Goal: Task Accomplishment & Management: Manage account settings

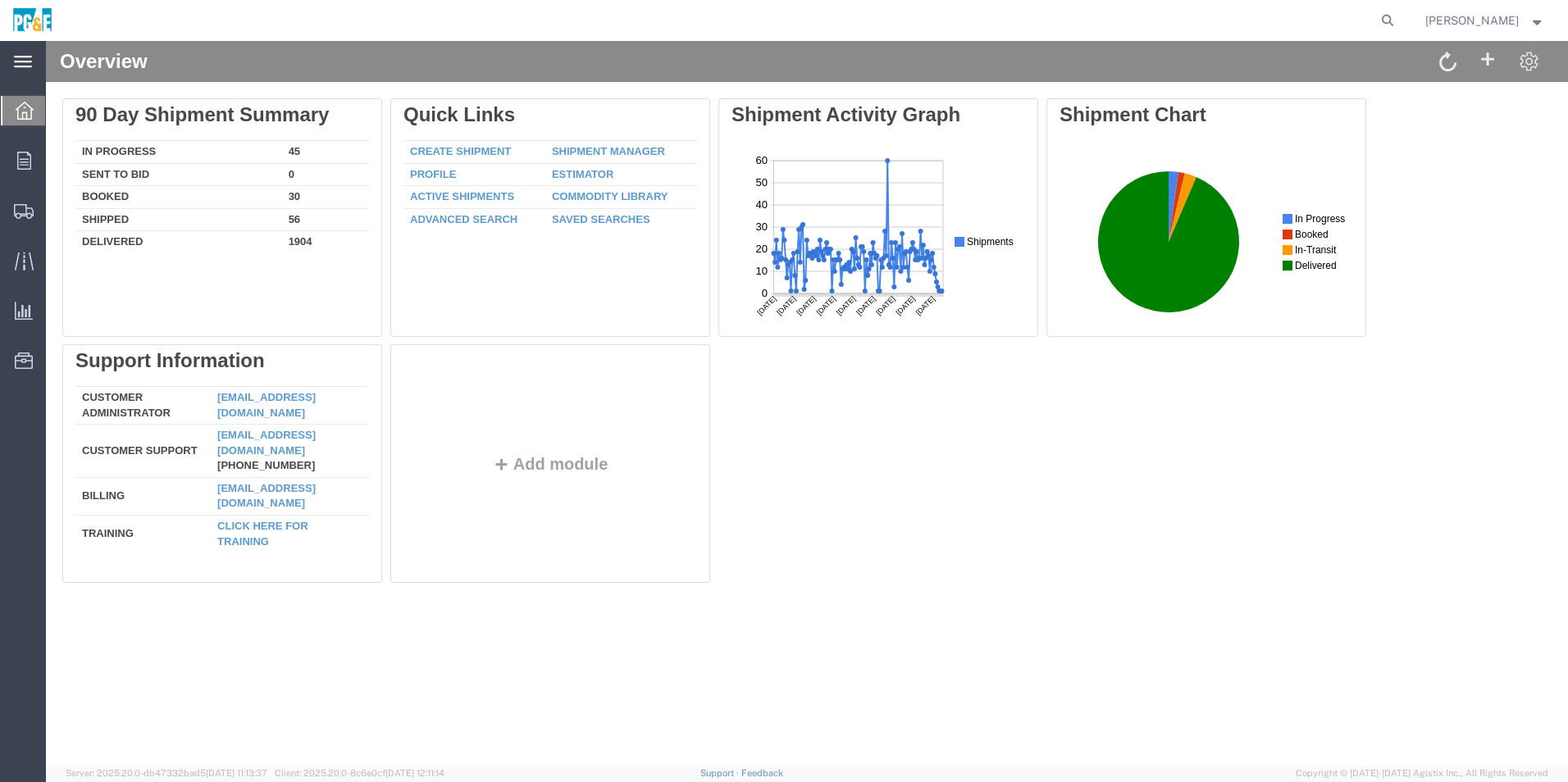
click at [23, 61] on icon at bounding box center [22, 61] width 18 height 12
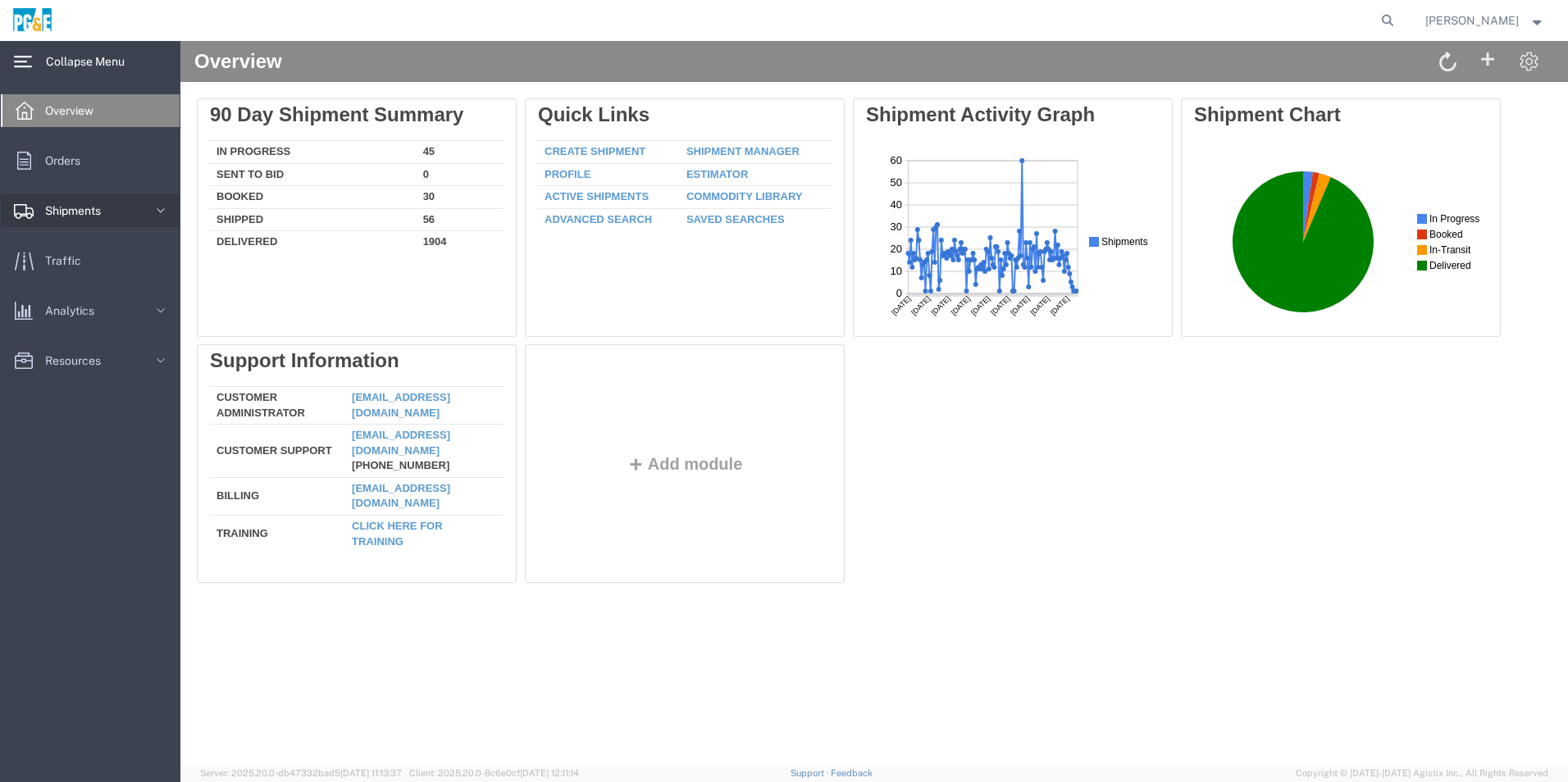
click at [85, 218] on span "Shipments" at bounding box center [78, 211] width 67 height 32
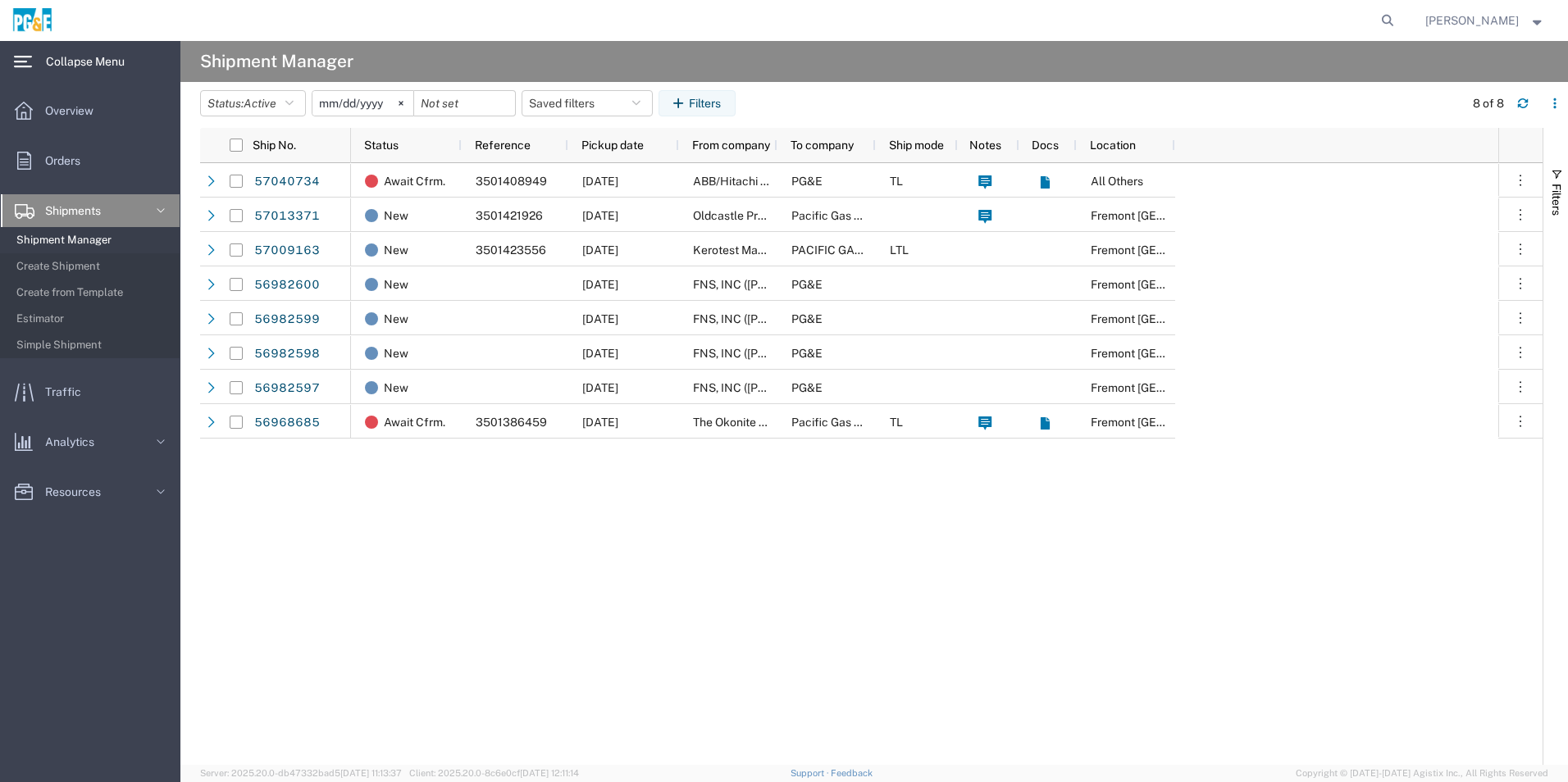
click at [52, 625] on div "main_menu Created with Sketch. Collapse Menu Overview Orders Shipments Shipment…" at bounding box center [90, 412] width 181 height 742
click at [22, 151] on div at bounding box center [23, 160] width 46 height 32
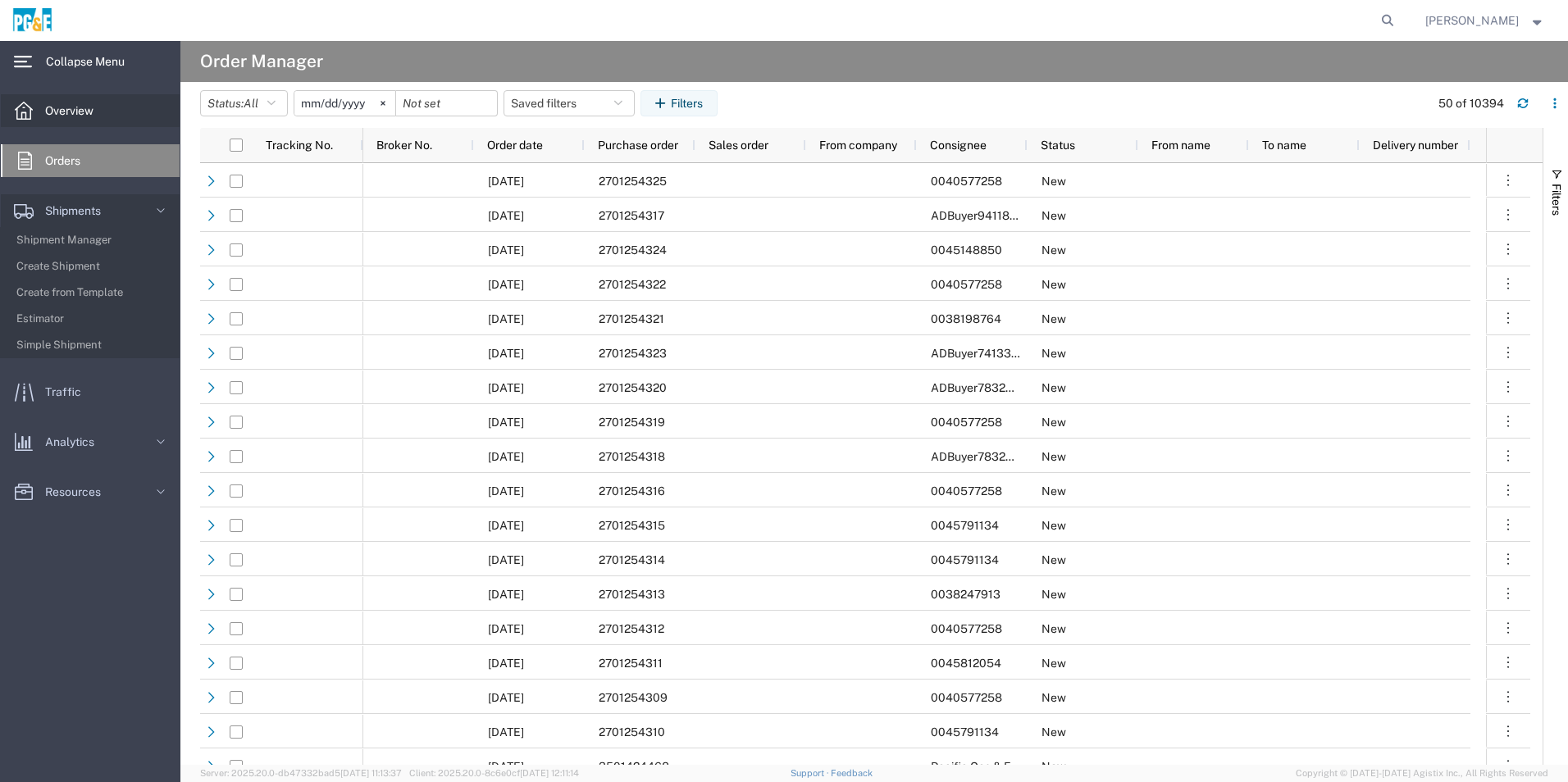
click at [62, 105] on span "Overview" at bounding box center [75, 111] width 60 height 32
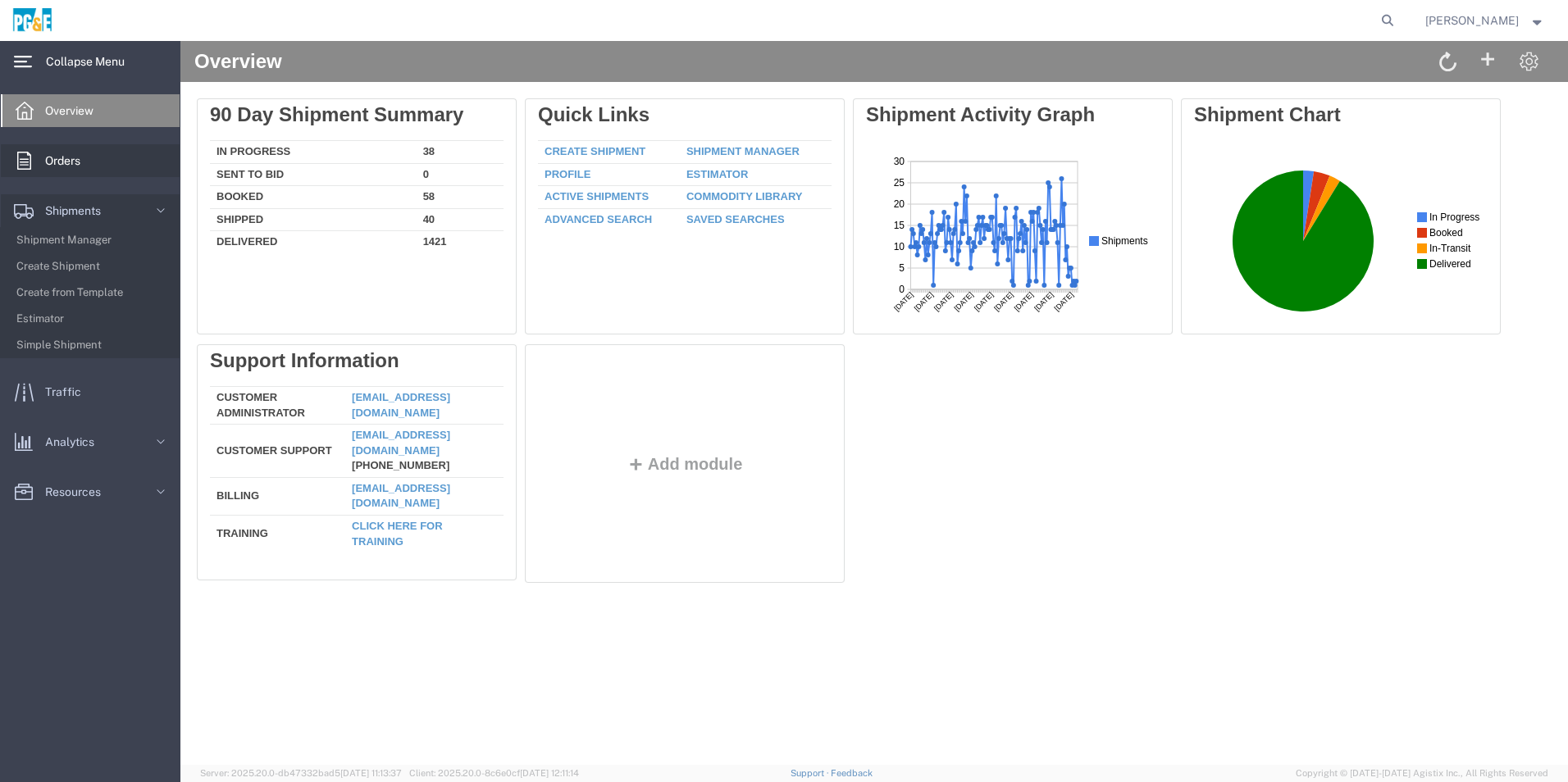
click at [66, 159] on span "Orders" at bounding box center [68, 160] width 47 height 32
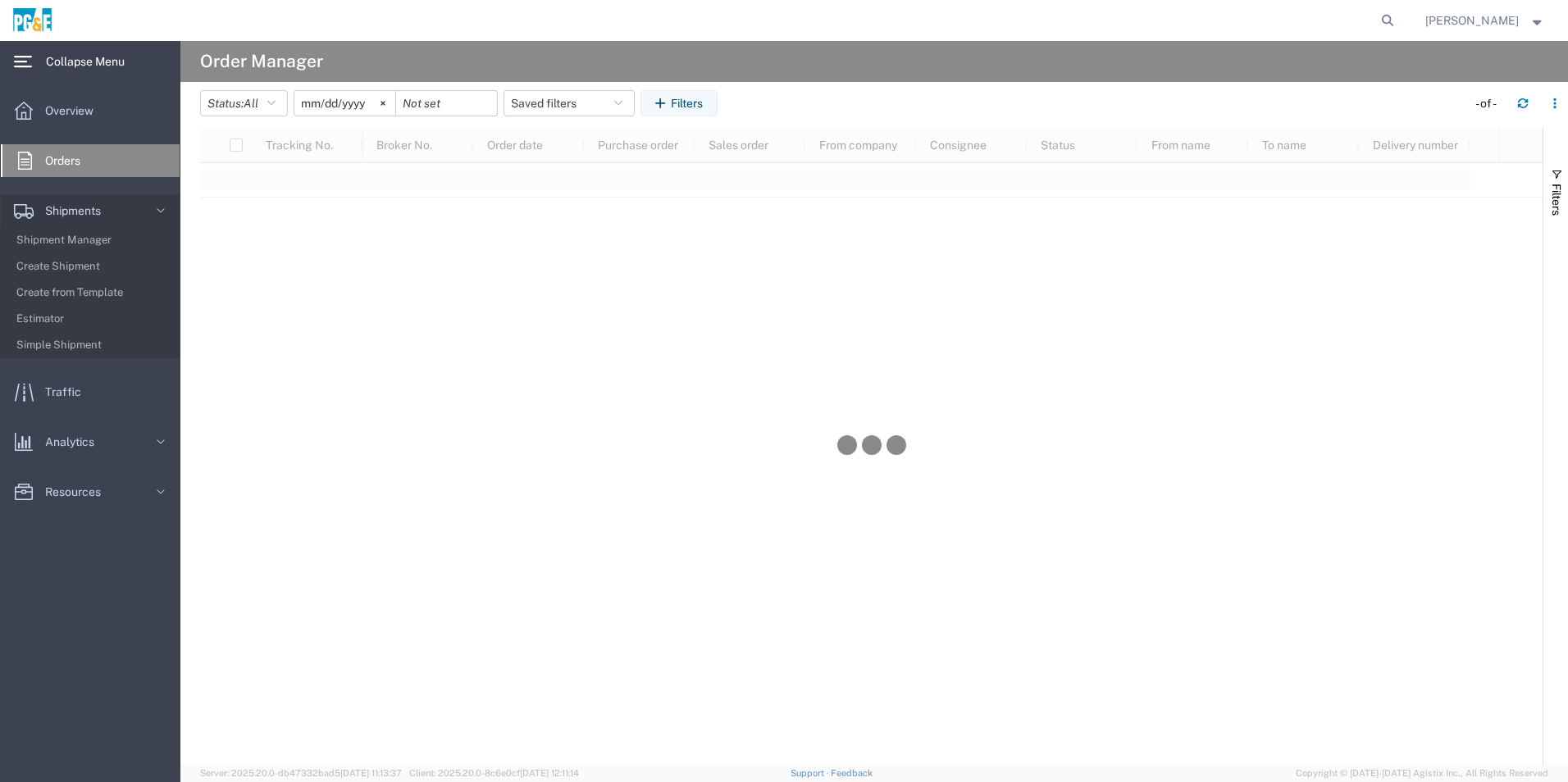
click at [32, 59] on div "main_menu Created with Sketch." at bounding box center [22, 62] width 46 height 41
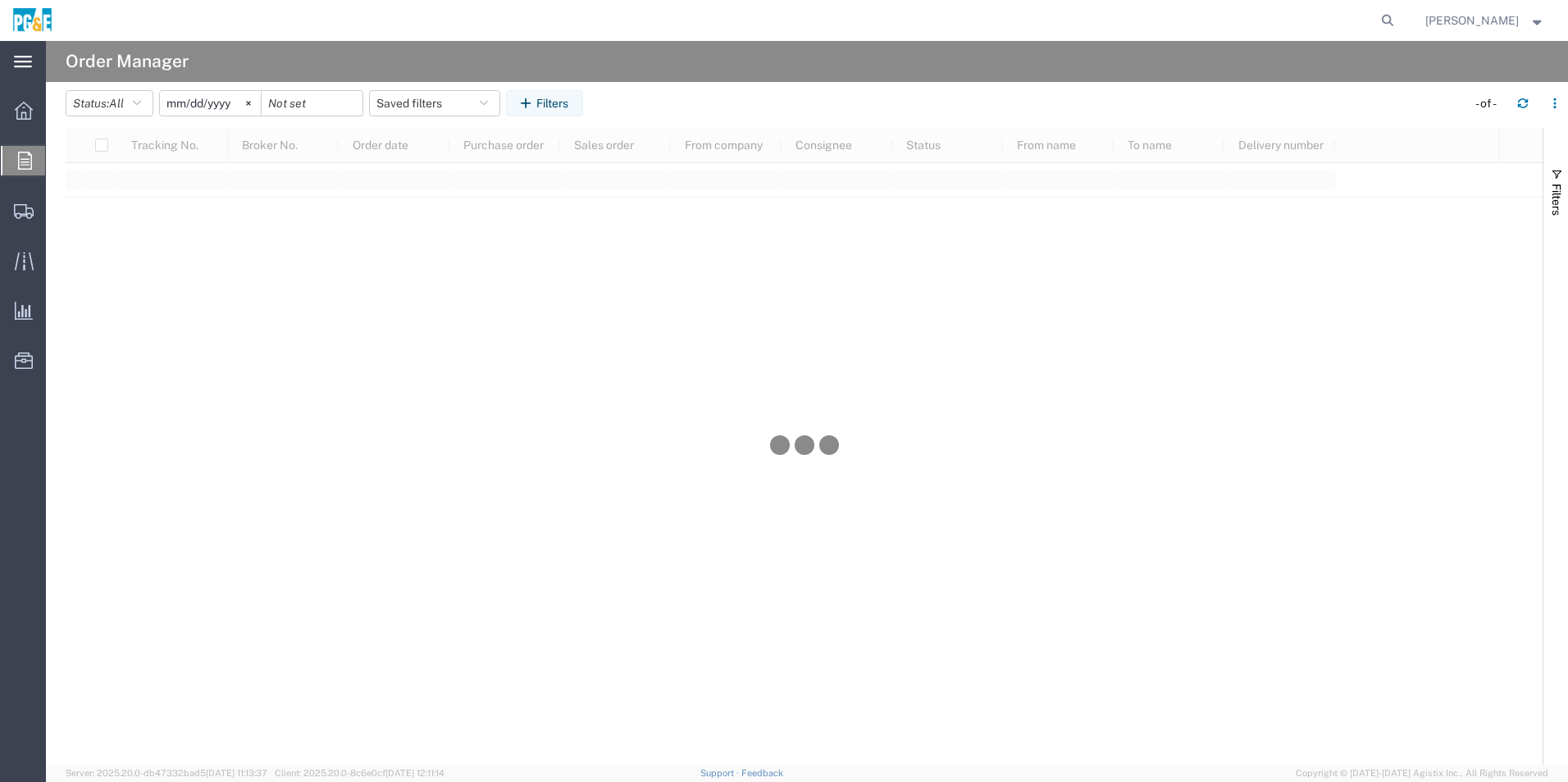
click at [11, 62] on div "main_menu Created with Sketch." at bounding box center [22, 62] width 46 height 41
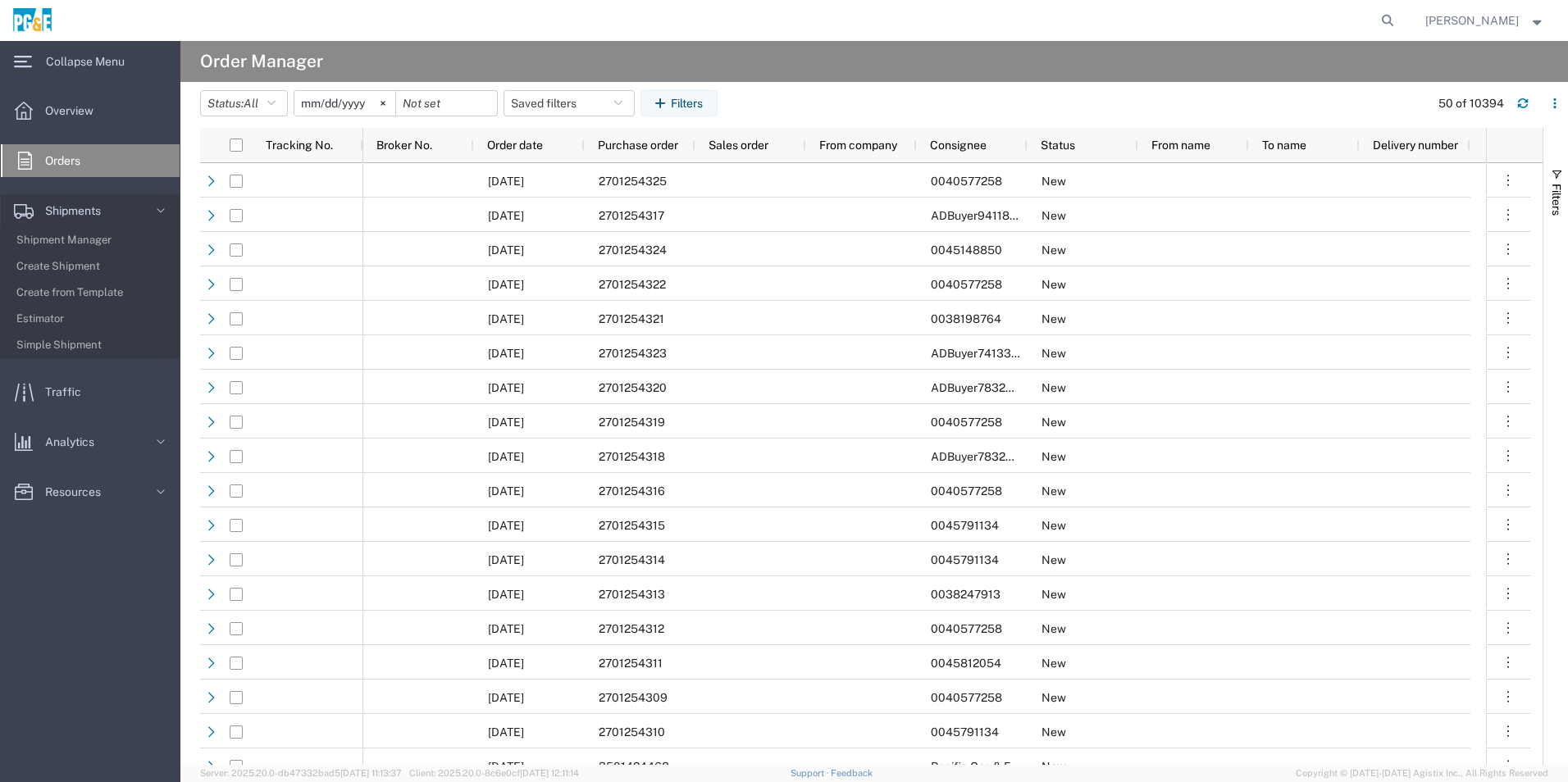
click at [31, 22] on img at bounding box center [32, 20] width 41 height 24
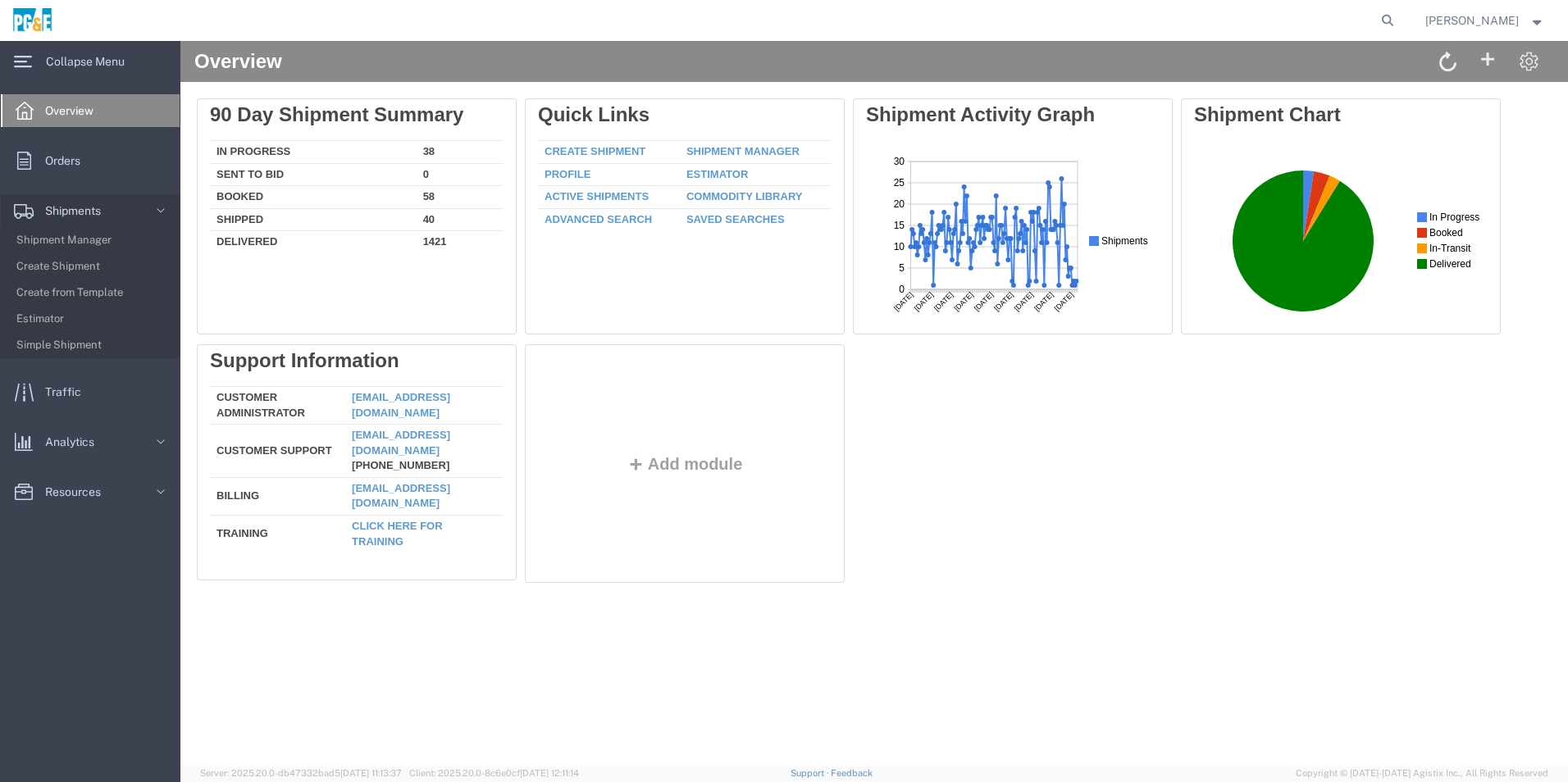
click at [1492, 31] on div "Chapman Chan" at bounding box center [1484, 21] width 144 height 41
click at [1551, 26] on div "Chapman Chan" at bounding box center [1484, 21] width 144 height 41
click at [1532, 13] on span "Chapman Chan" at bounding box center [1484, 21] width 120 height 18
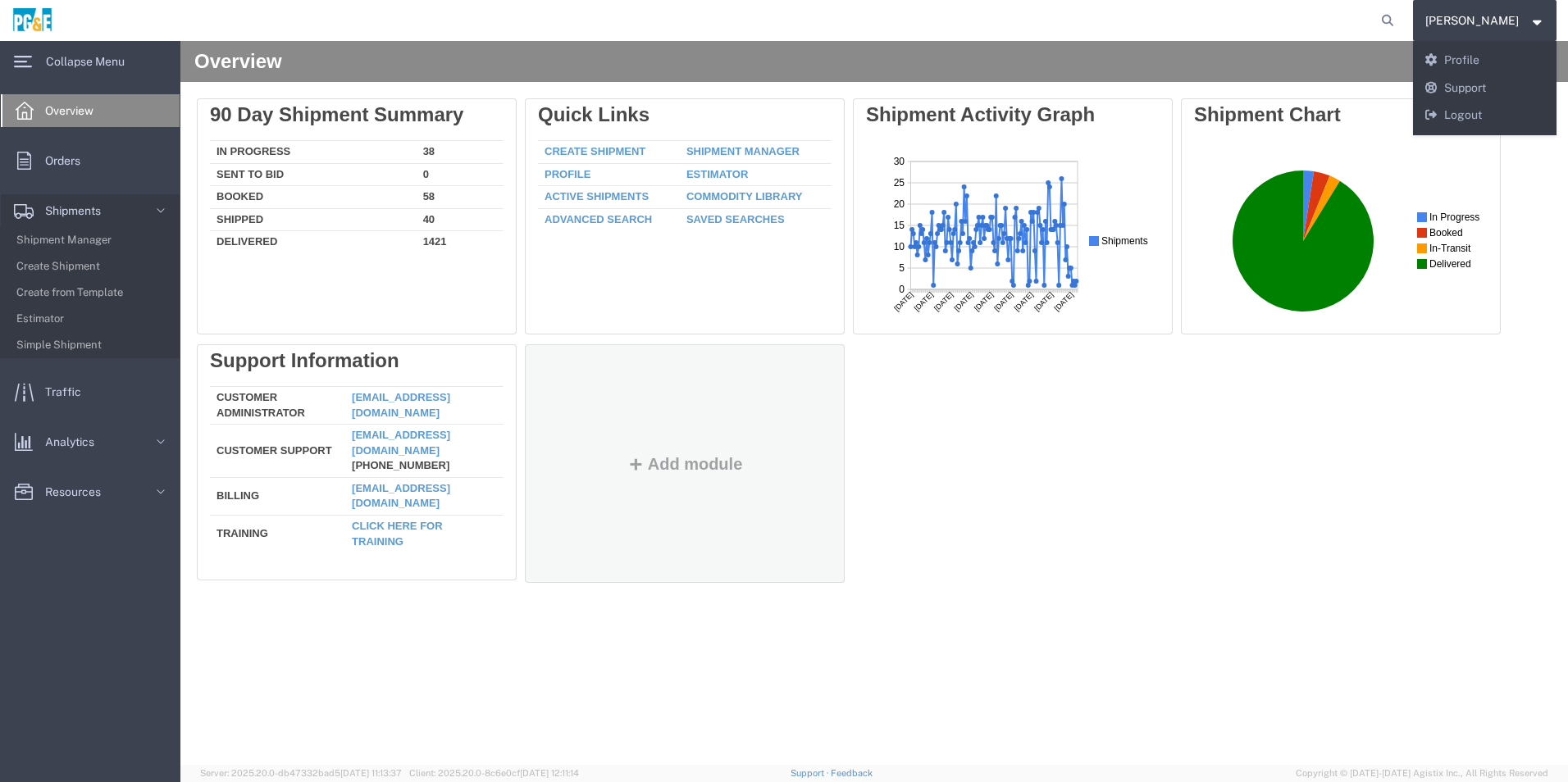
drag, startPoint x: 1243, startPoint y: 520, endPoint x: 596, endPoint y: 429, distance: 653.4
click at [1241, 520] on div "Delete 90 Day Shipment Summary In Progress 38 Sent To Bid 0 Booked 58 Shipped 4…" at bounding box center [874, 344] width 1355 height 492
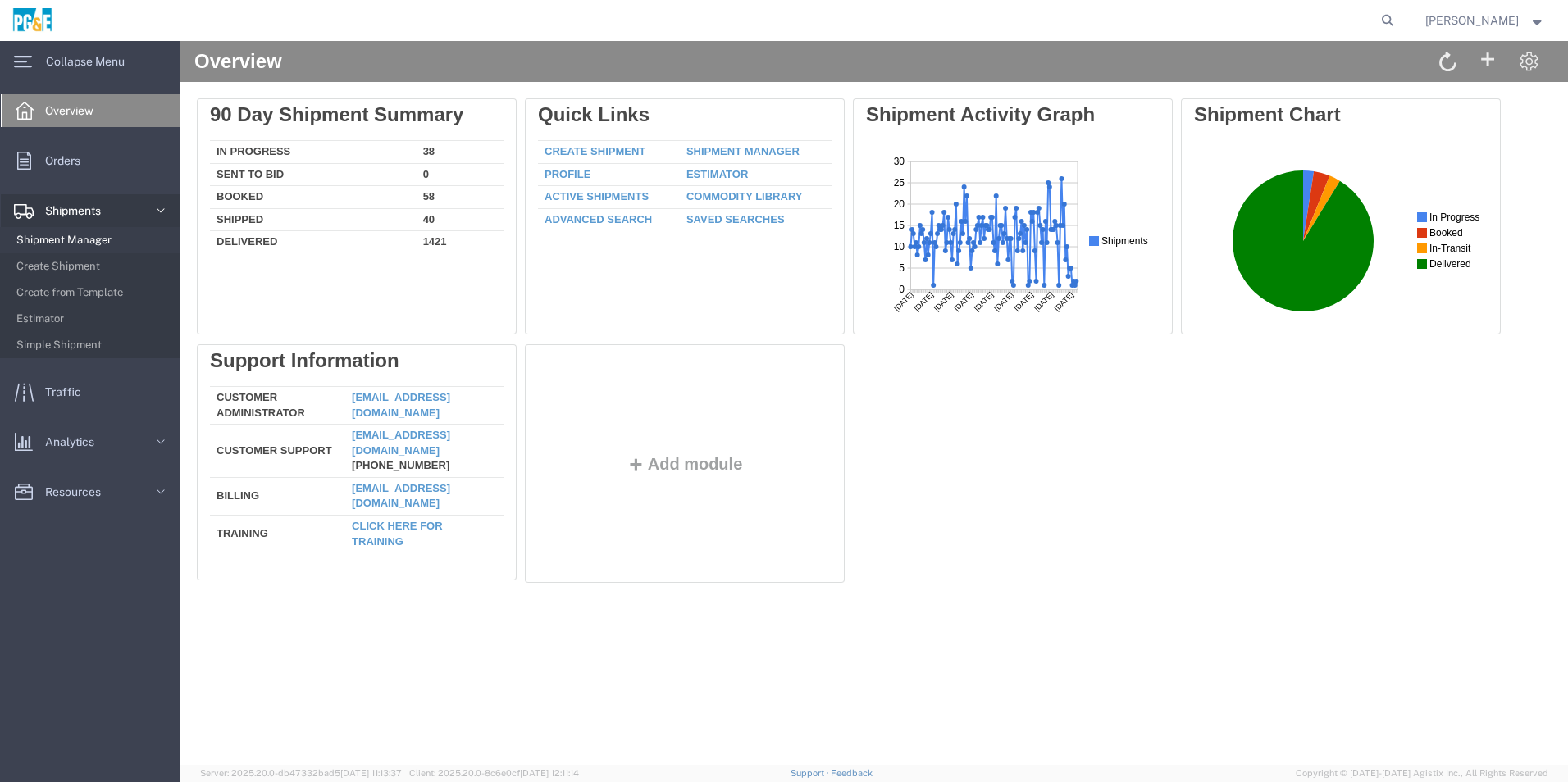
click at [56, 239] on span "Shipment Manager" at bounding box center [92, 240] width 152 height 32
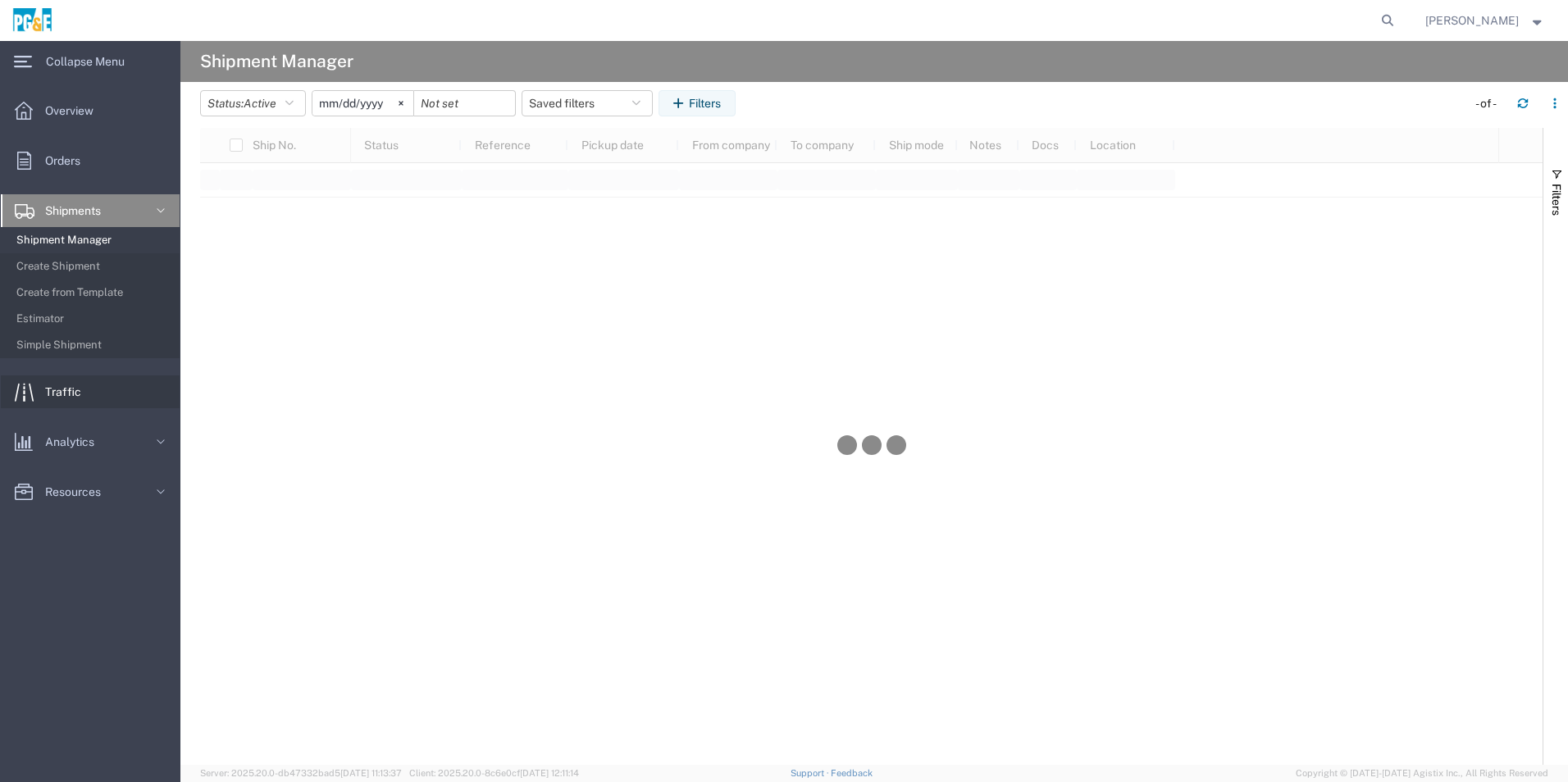
click at [52, 403] on span "Traffic" at bounding box center [68, 391] width 48 height 32
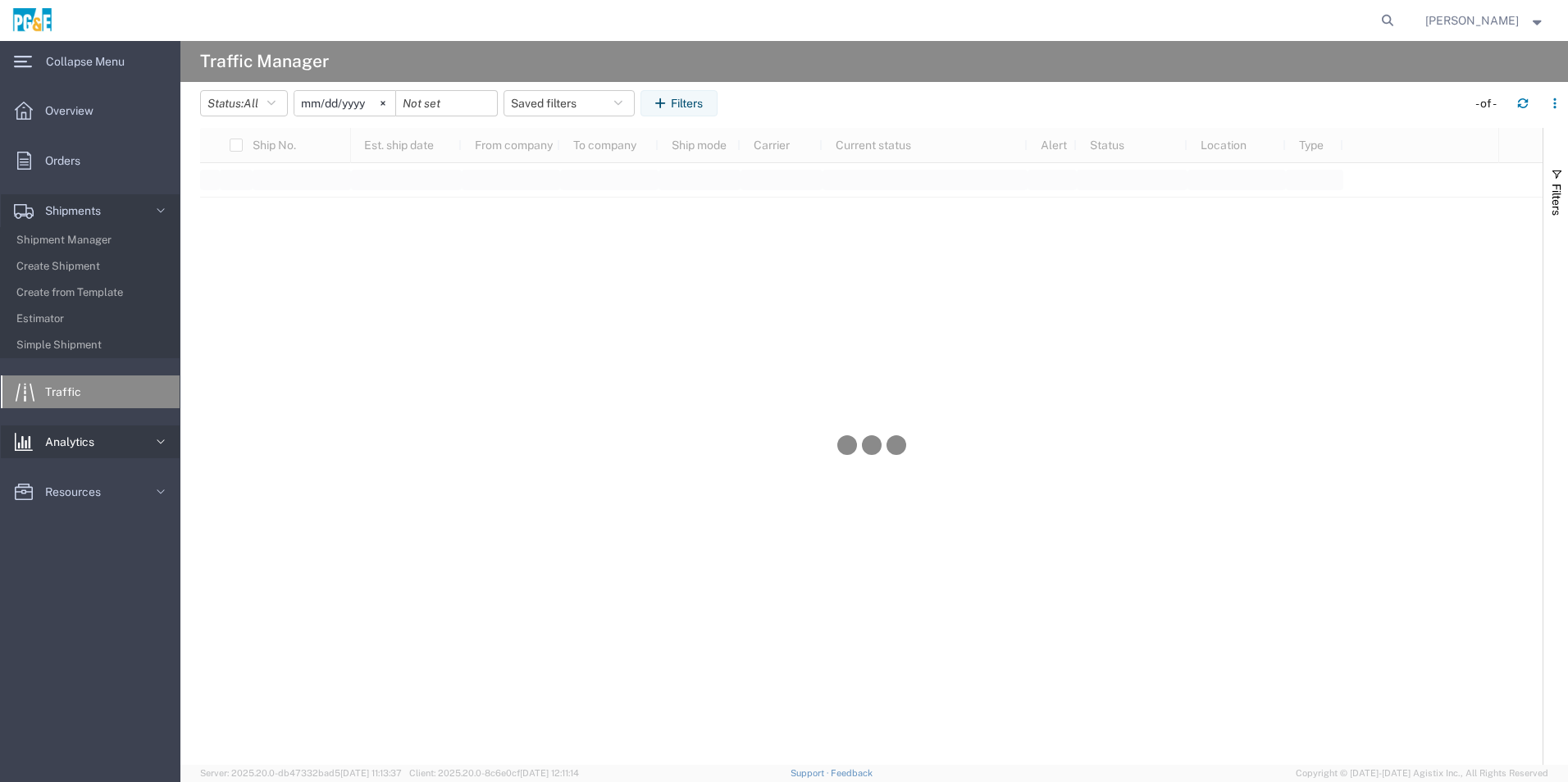
click at [161, 441] on icon at bounding box center [161, 442] width 16 height 16
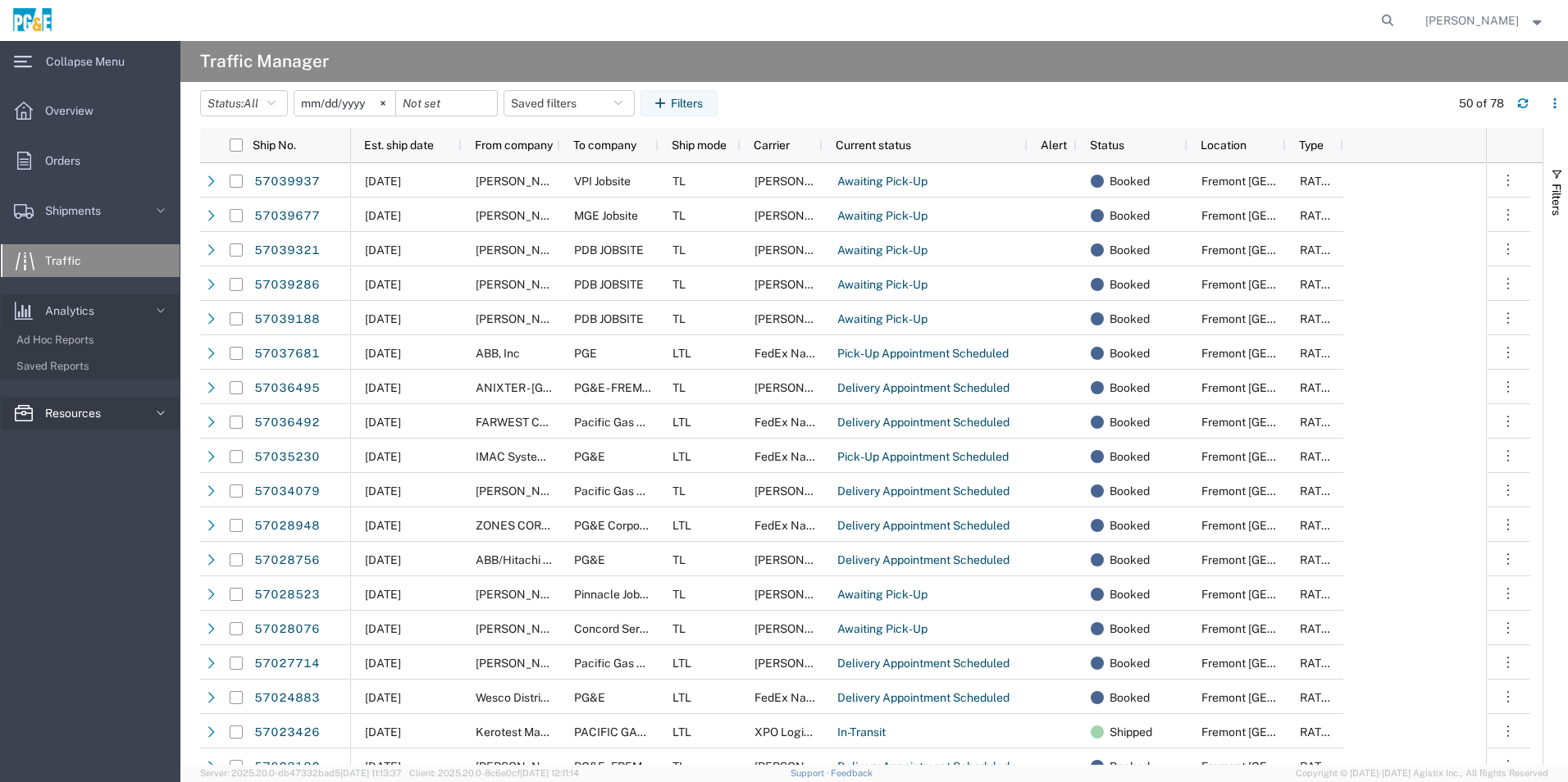
click at [151, 412] on svg-icon at bounding box center [160, 413] width 24 height 32
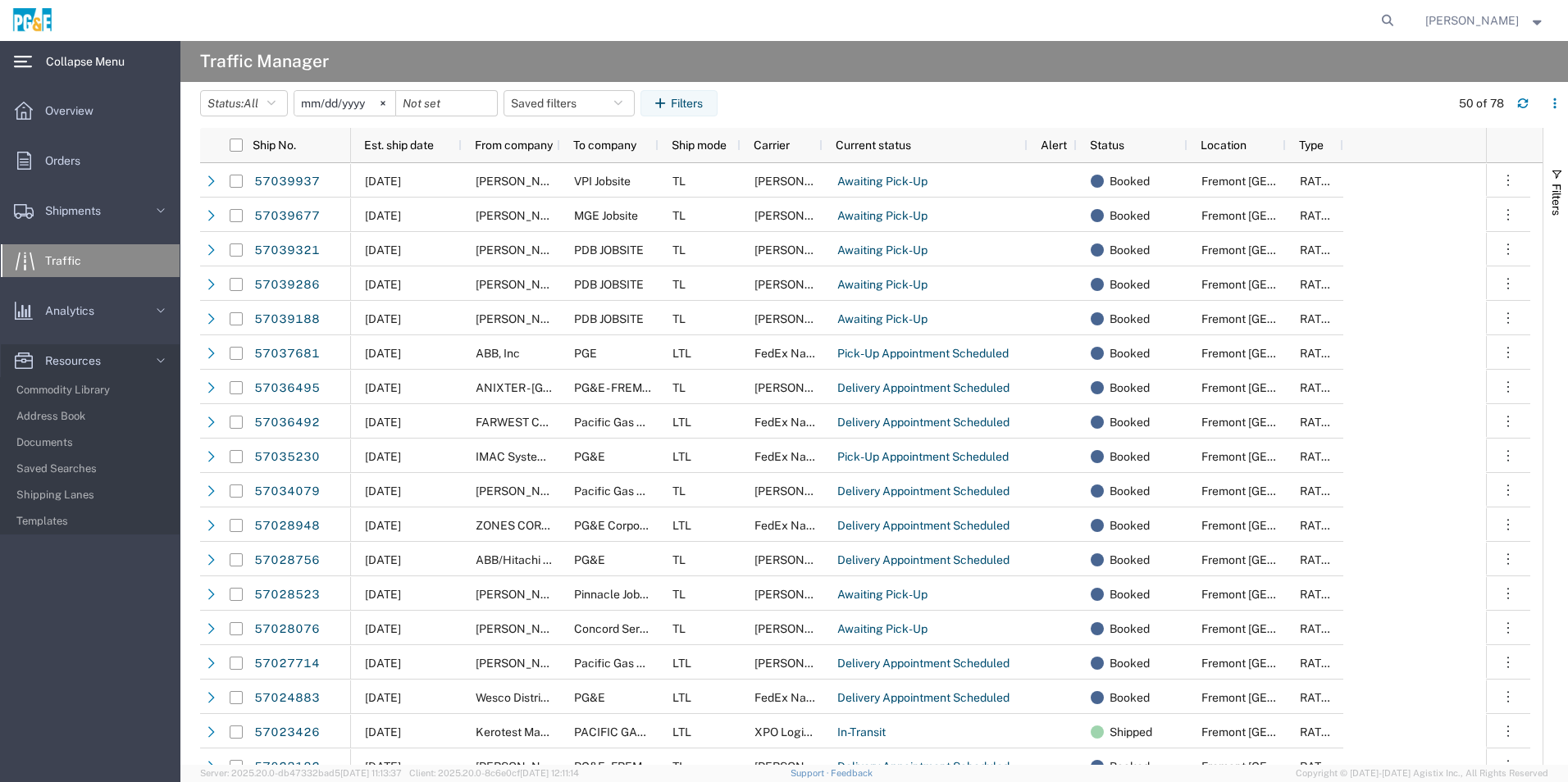
click at [9, 53] on div "main_menu Created with Sketch." at bounding box center [22, 62] width 46 height 41
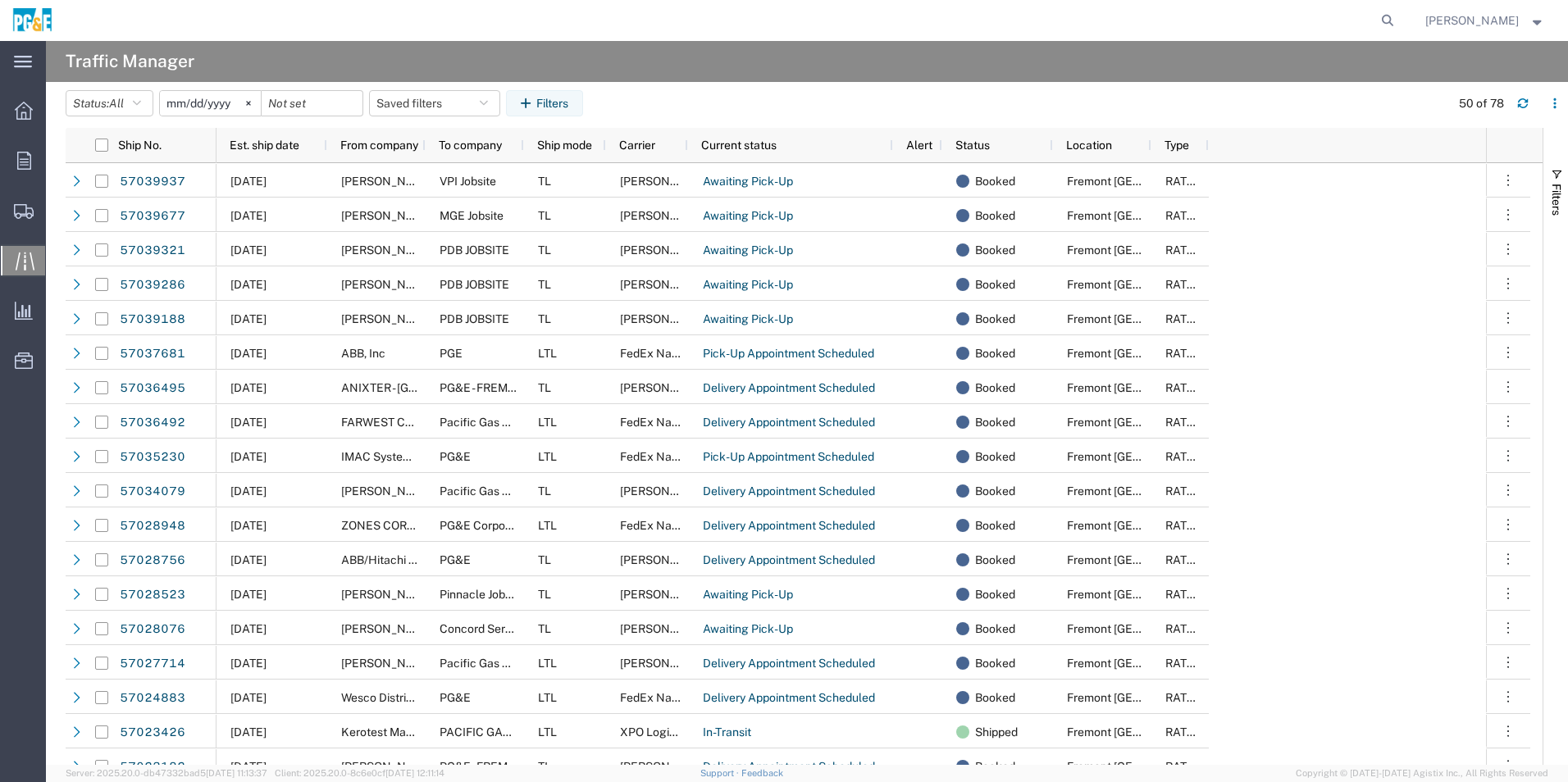
click at [1541, 17] on strong "button" at bounding box center [1537, 20] width 14 height 5
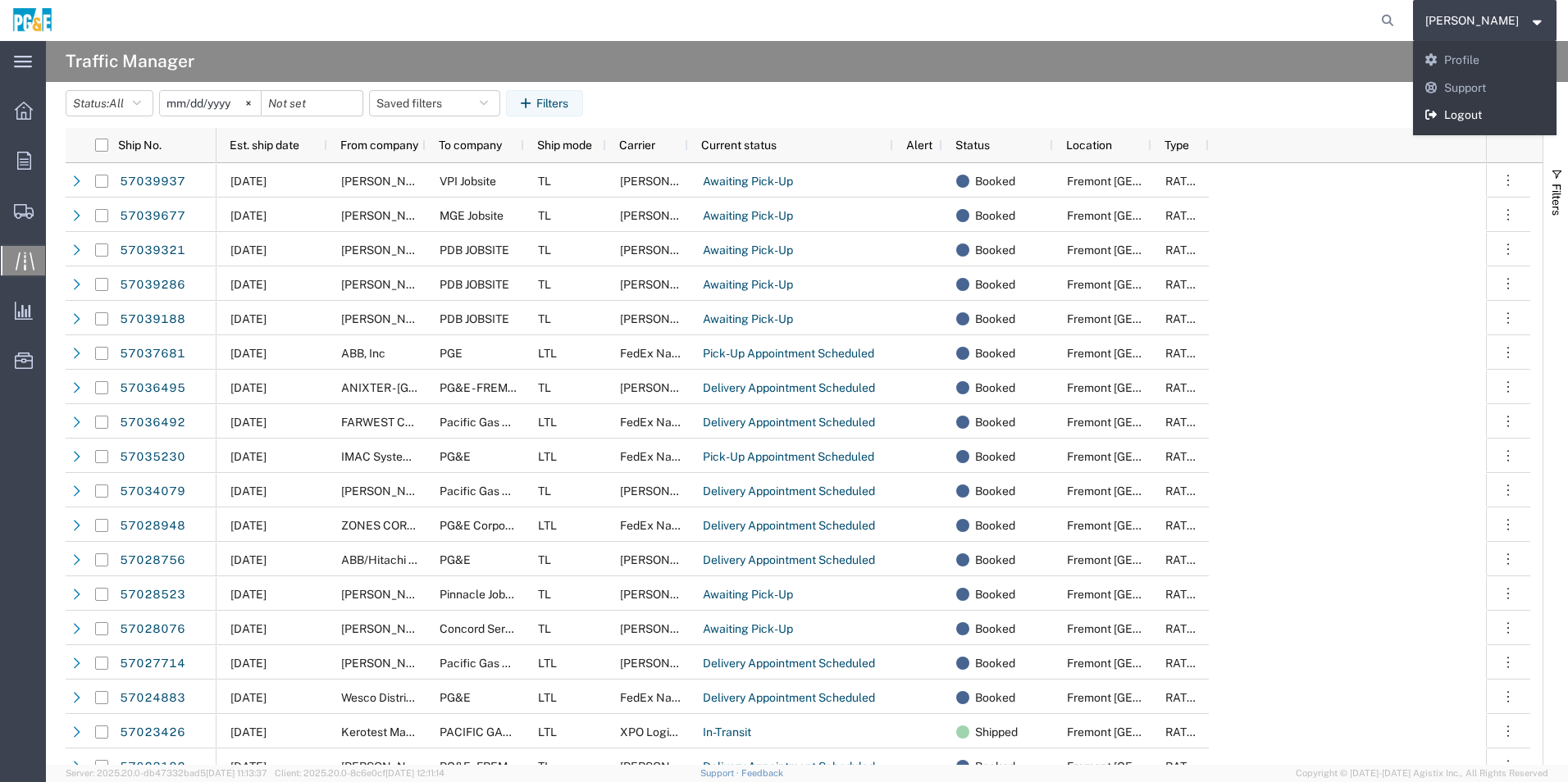
click at [1498, 108] on link "Logout" at bounding box center [1484, 115] width 144 height 28
